Goal: Task Accomplishment & Management: Manage account settings

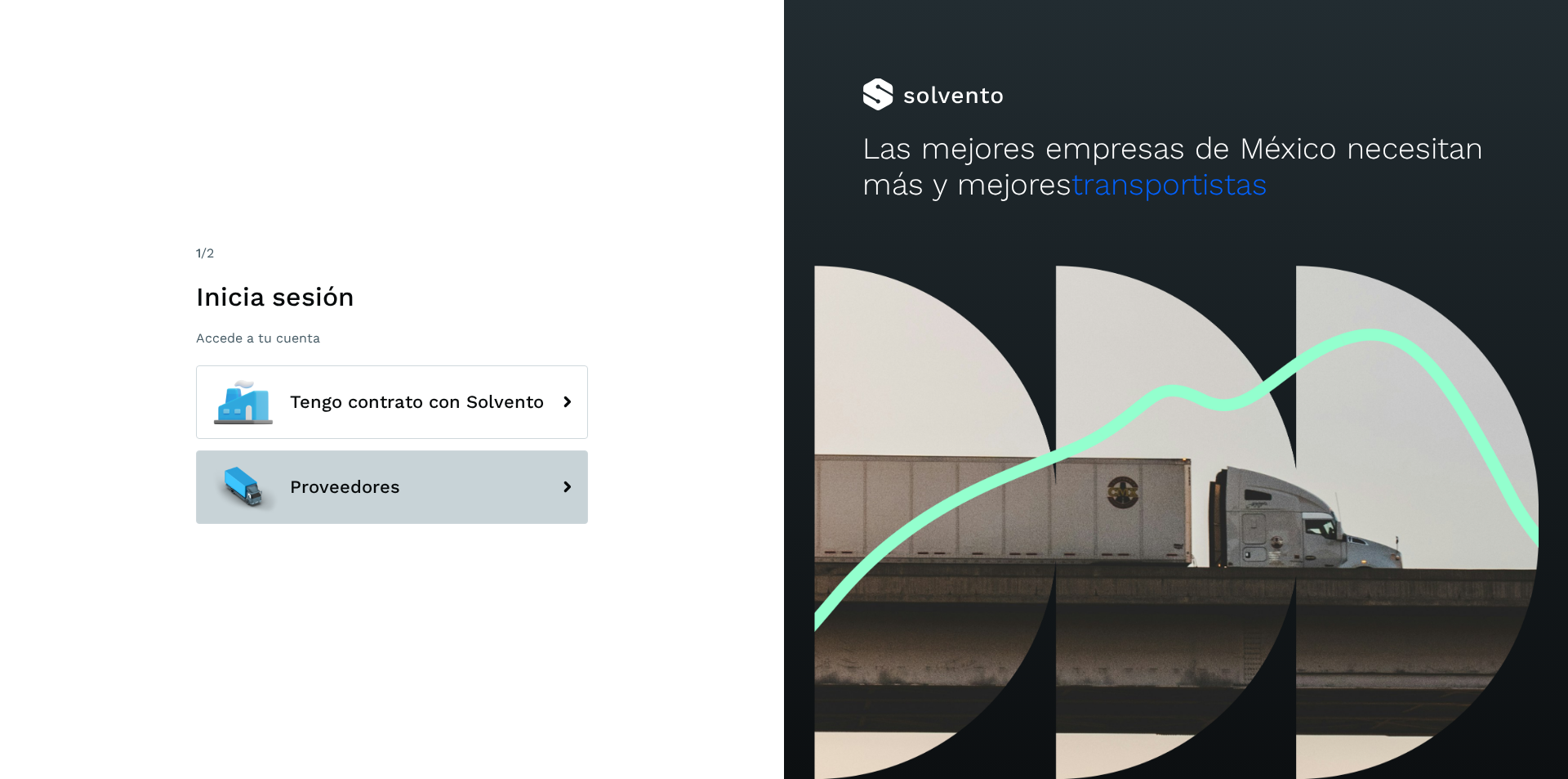
click at [409, 480] on button "Proveedores" at bounding box center [392, 487] width 392 height 73
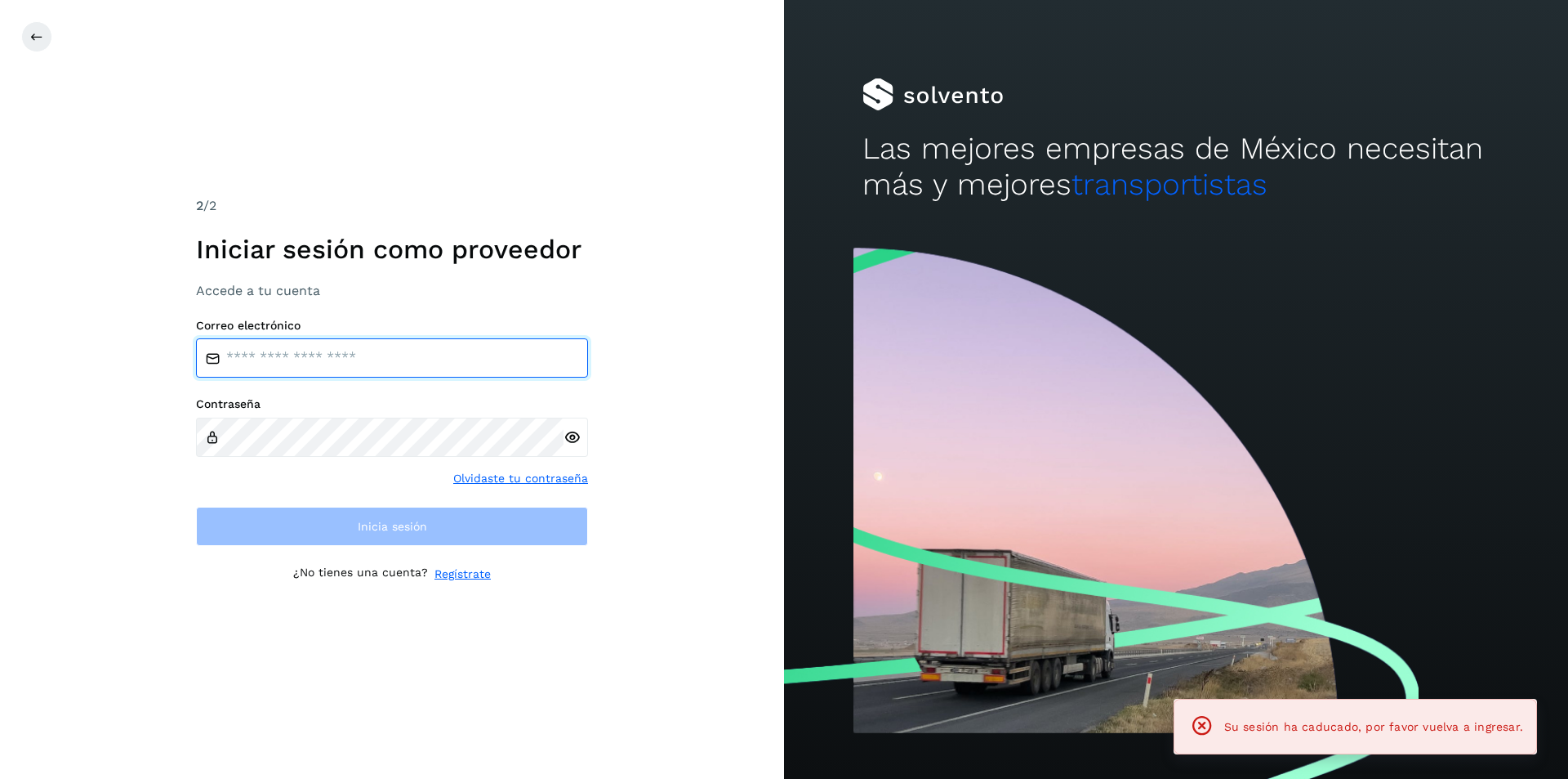
type input "**********"
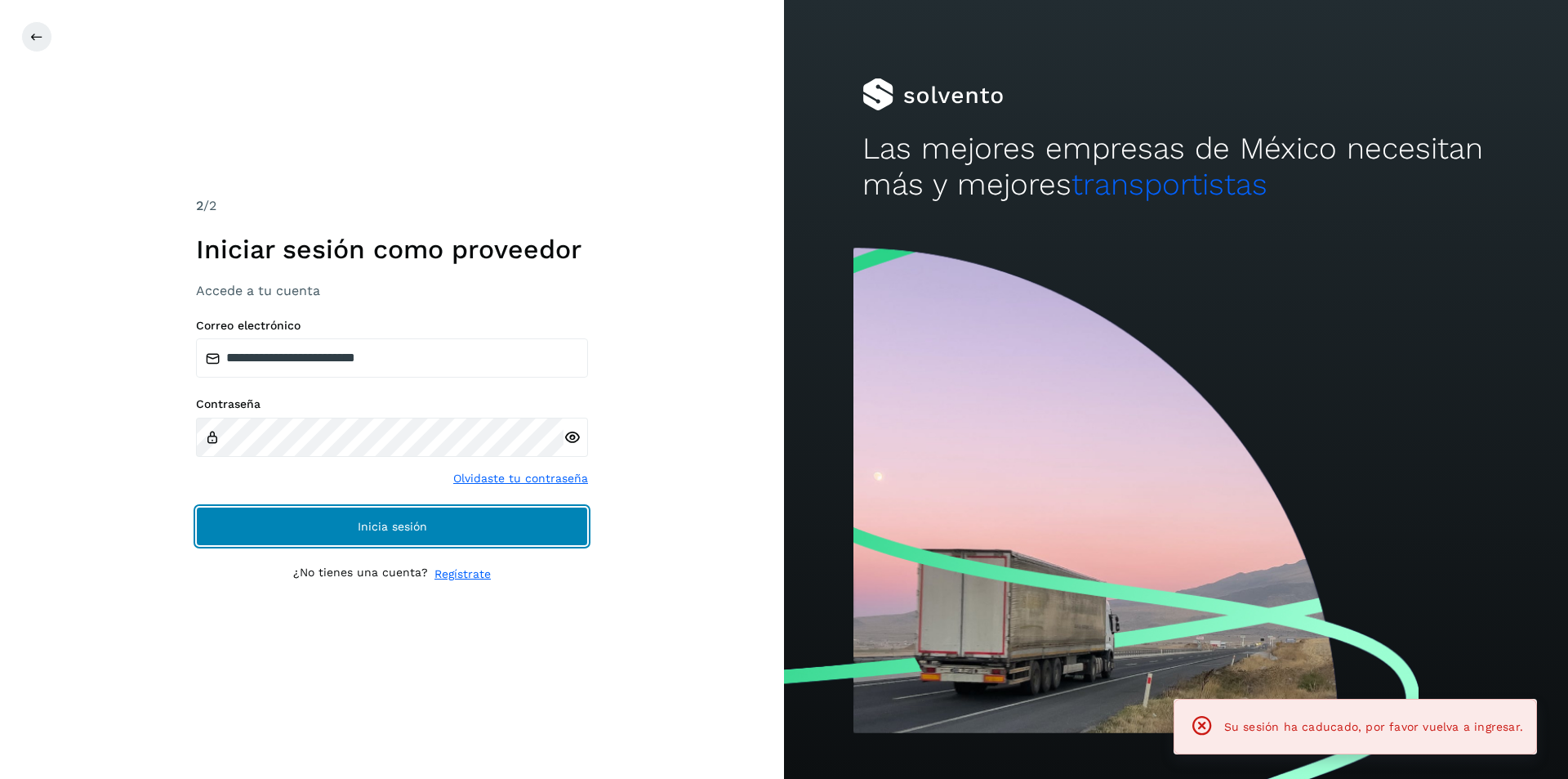
click at [381, 532] on span "Inicia sesión" at bounding box center [392, 527] width 69 height 12
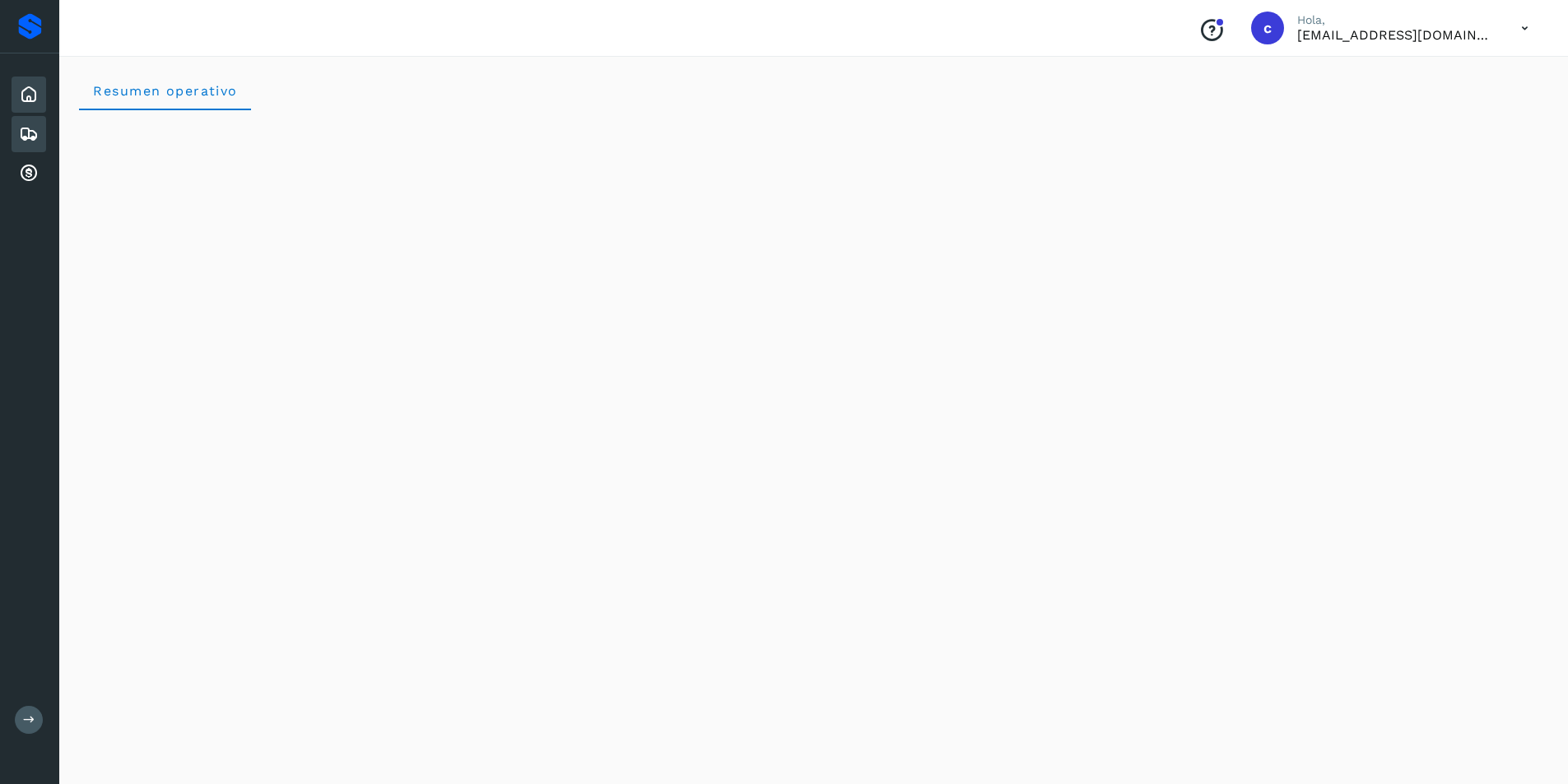
click at [29, 134] on icon at bounding box center [29, 134] width 20 height 20
